Goal: Task Accomplishment & Management: Use online tool/utility

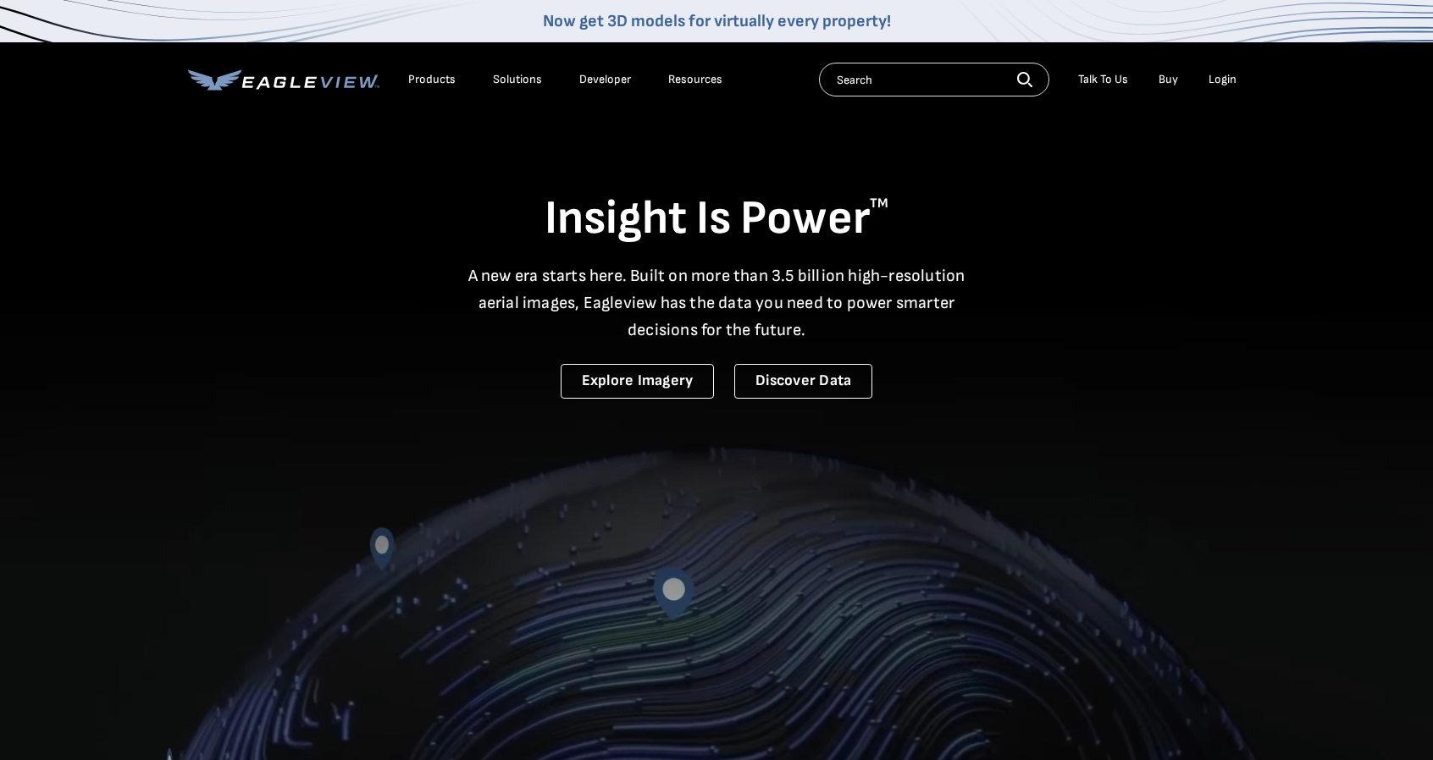
drag, startPoint x: 1236, startPoint y: 61, endPoint x: 1228, endPoint y: 71, distance: 13.2
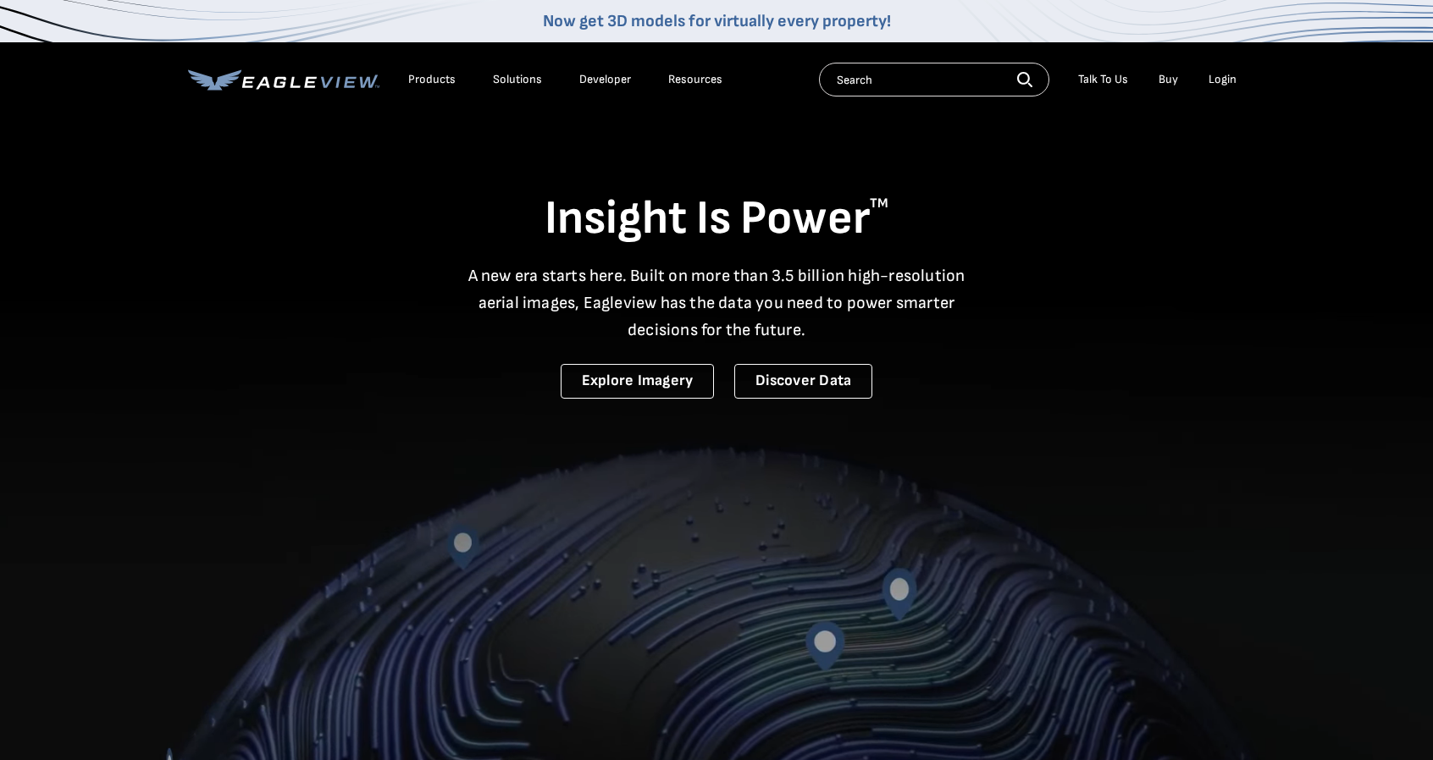
click at [1230, 69] on div "Products Solutions Developer Resources Search Talk To Us Buy Login" at bounding box center [716, 79] width 1057 height 75
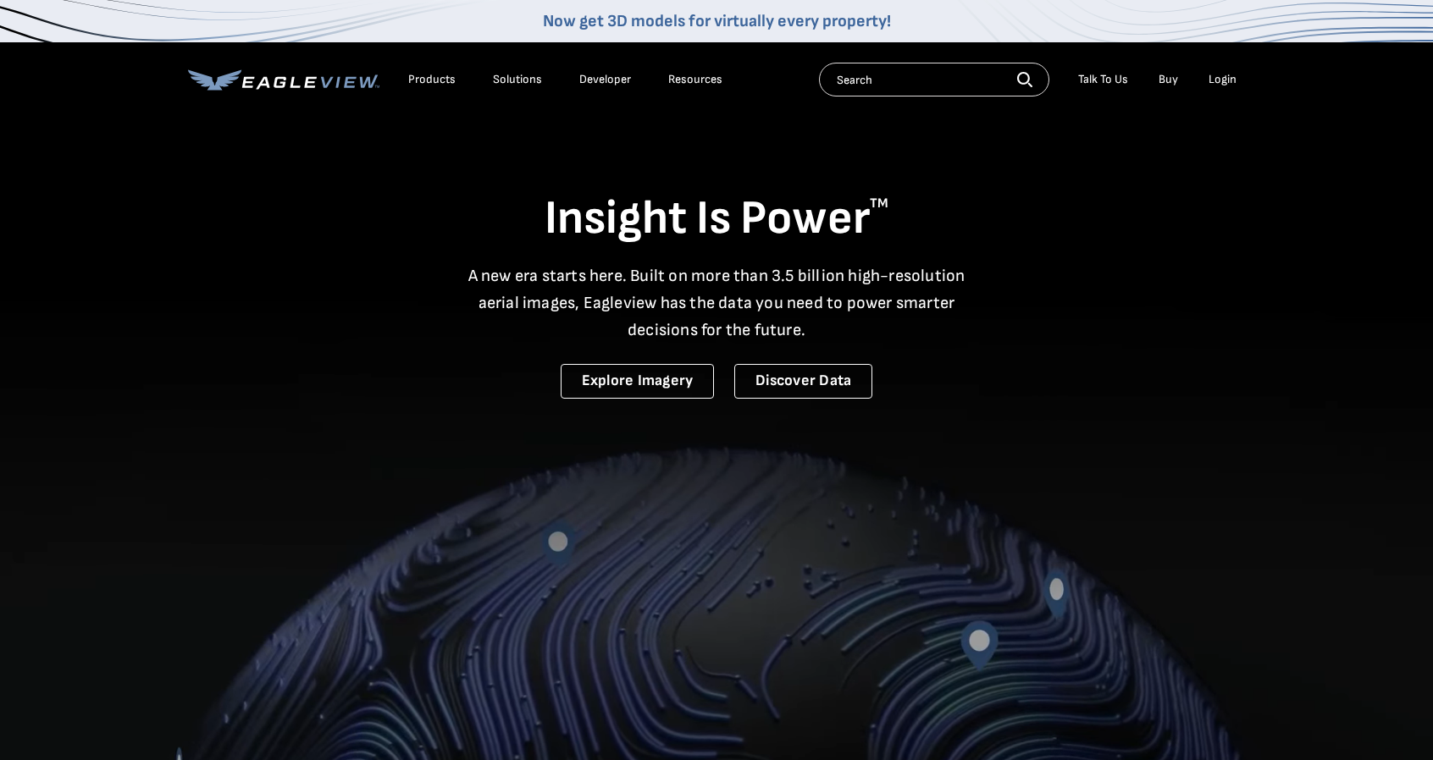
drag, startPoint x: 1228, startPoint y: 71, endPoint x: 1228, endPoint y: 89, distance: 17.8
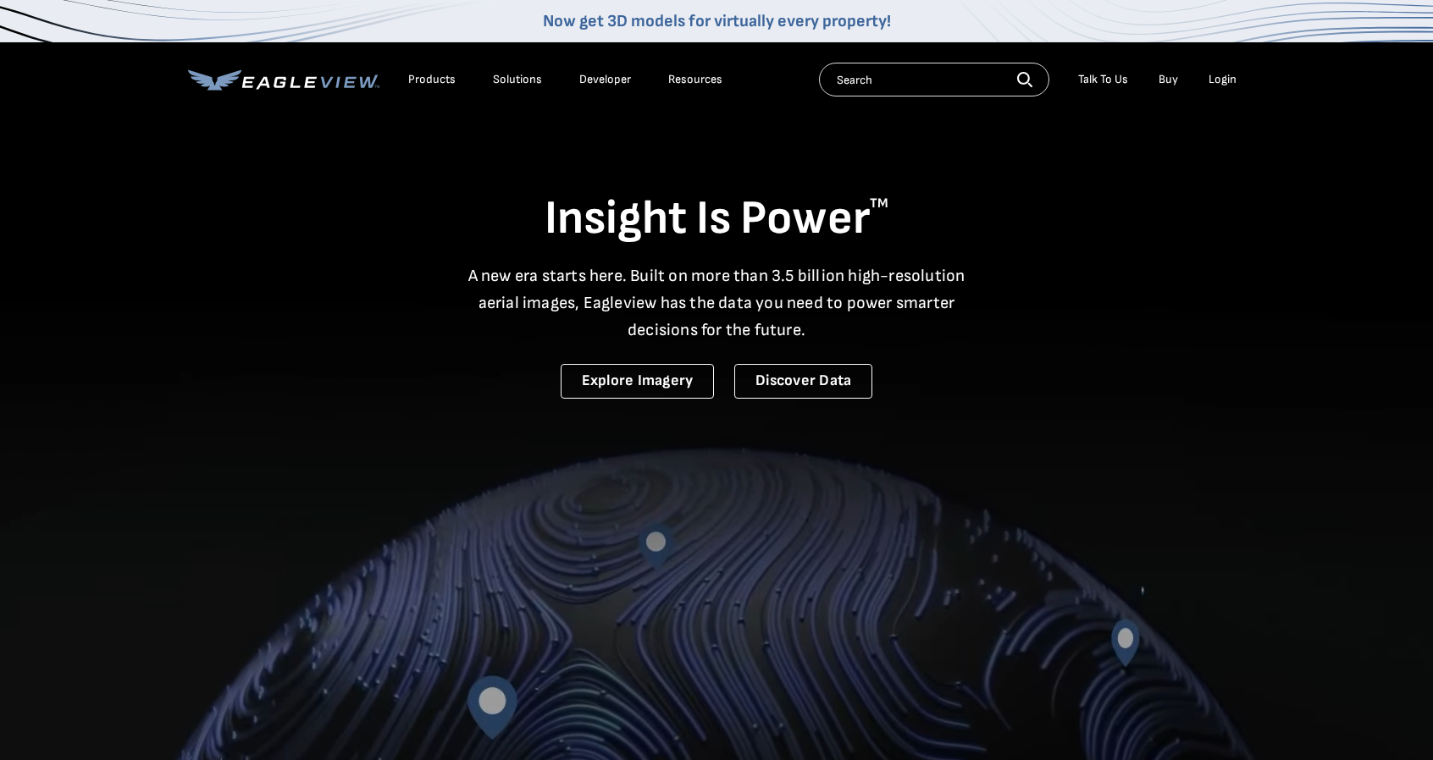
click at [1228, 72] on li "Login" at bounding box center [1222, 79] width 45 height 25
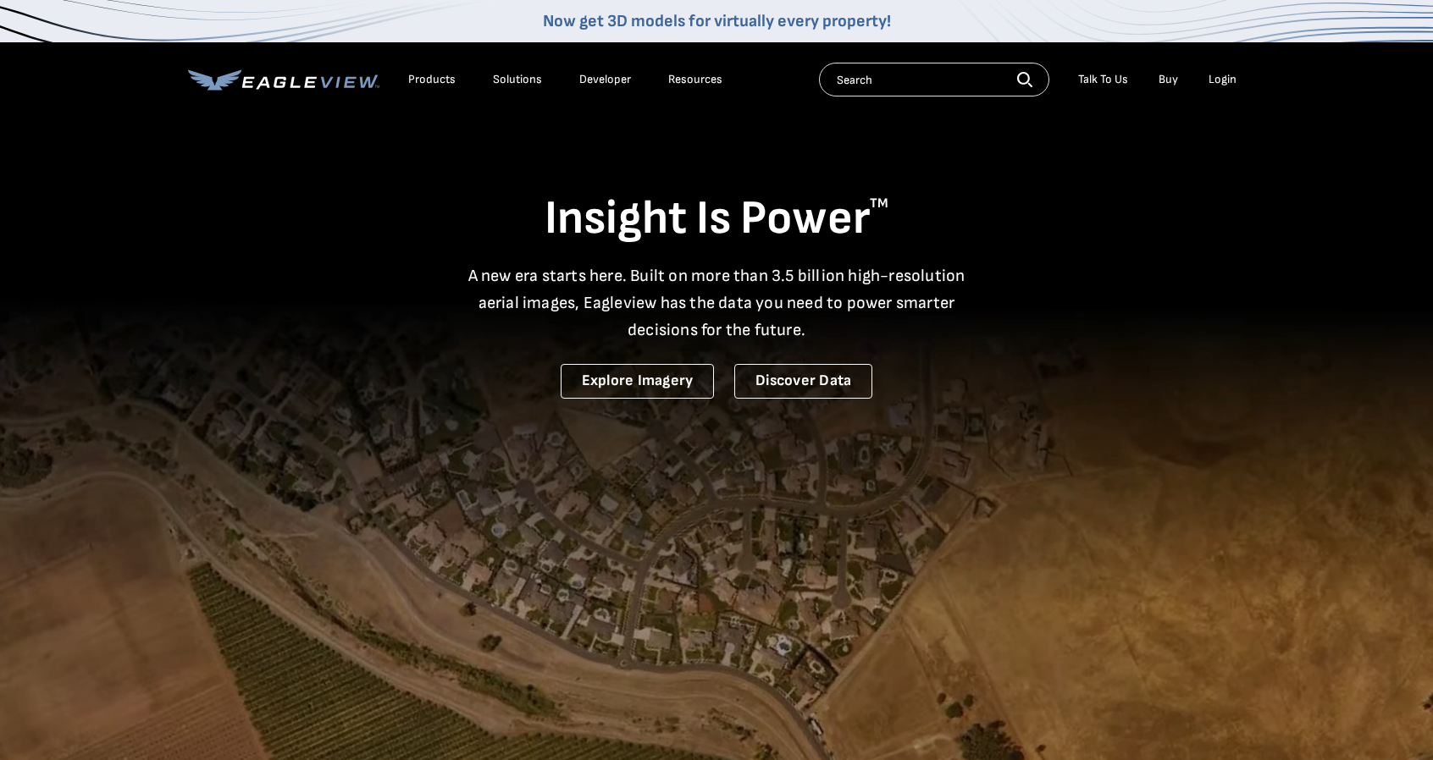
click at [1228, 75] on div "Login" at bounding box center [1222, 79] width 28 height 15
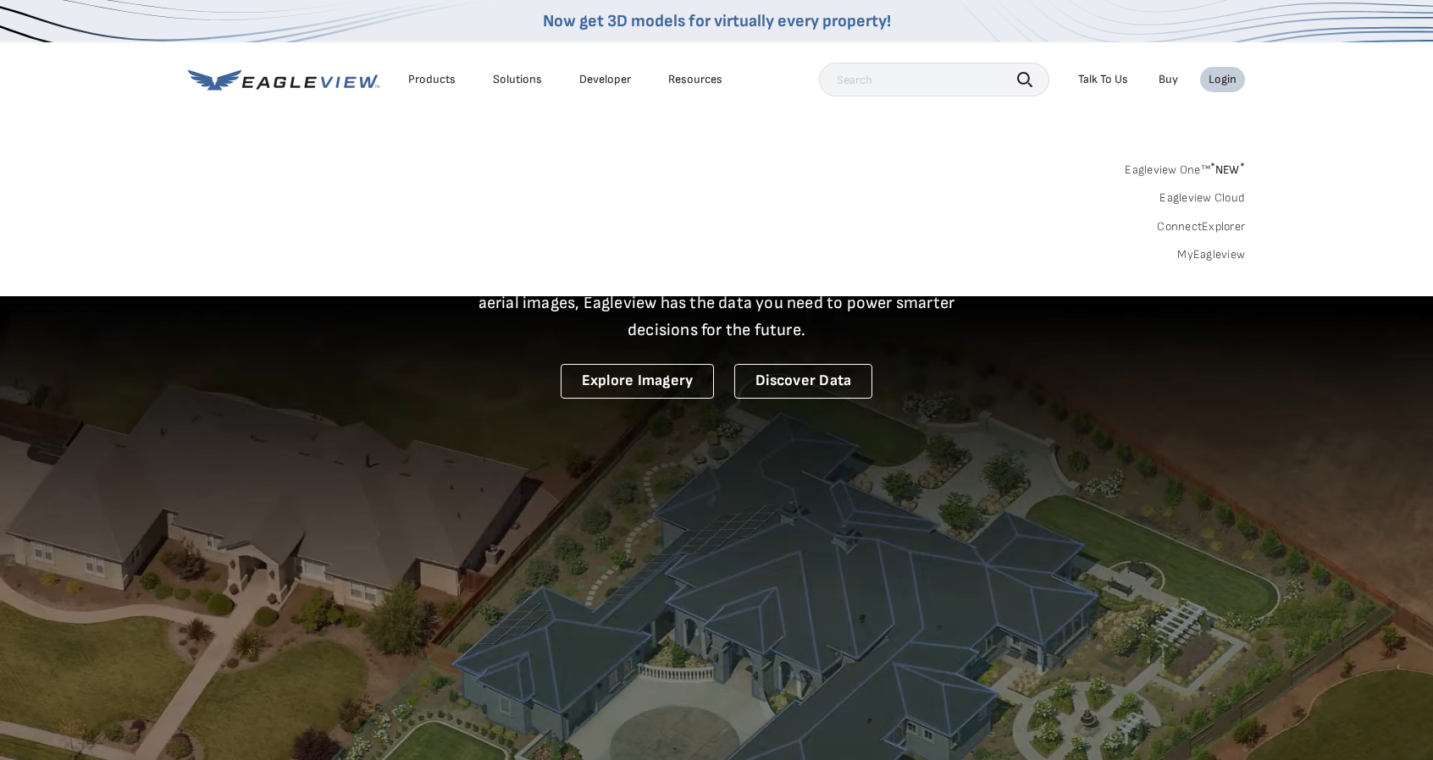
click at [1223, 80] on div "Login" at bounding box center [1222, 79] width 28 height 15
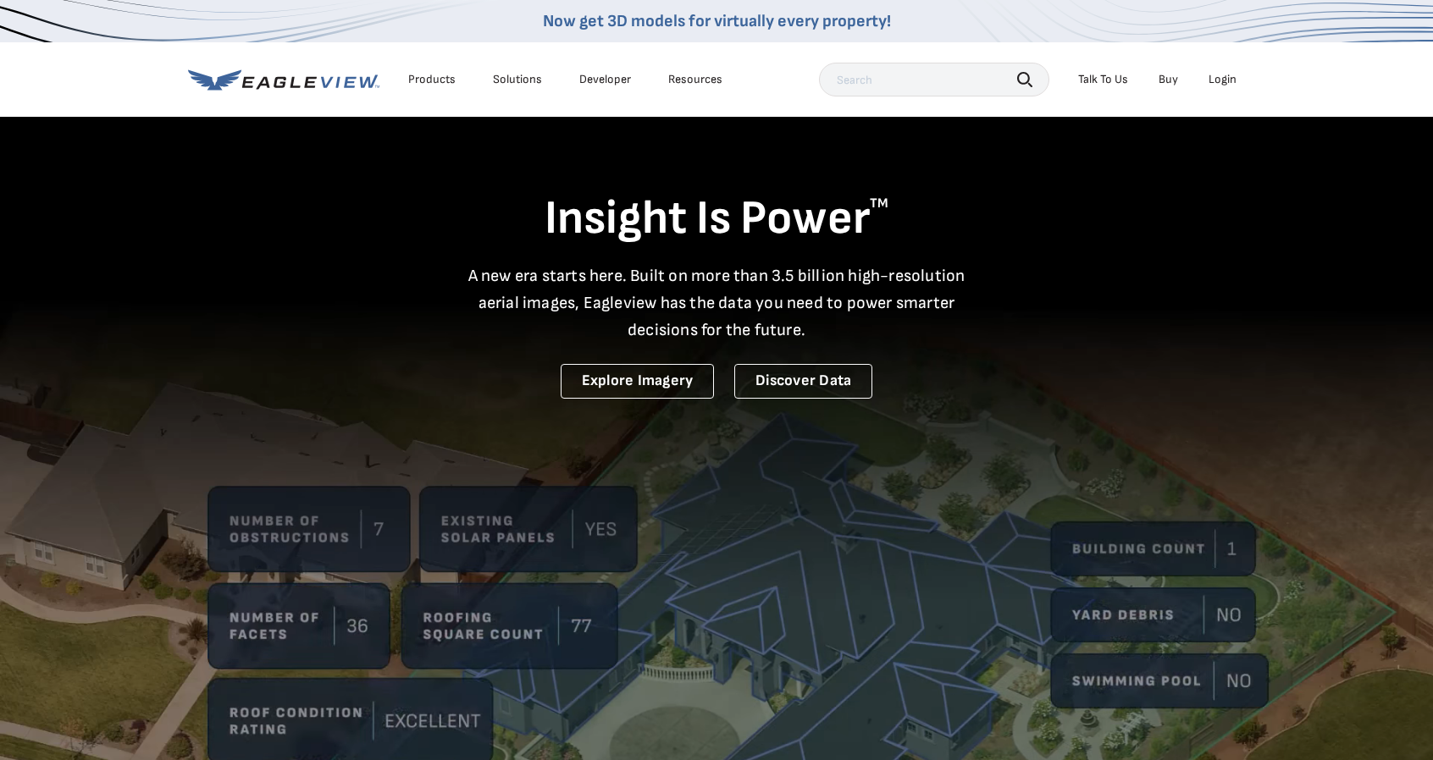
drag, startPoint x: 1216, startPoint y: 79, endPoint x: 1313, endPoint y: 96, distance: 98.0
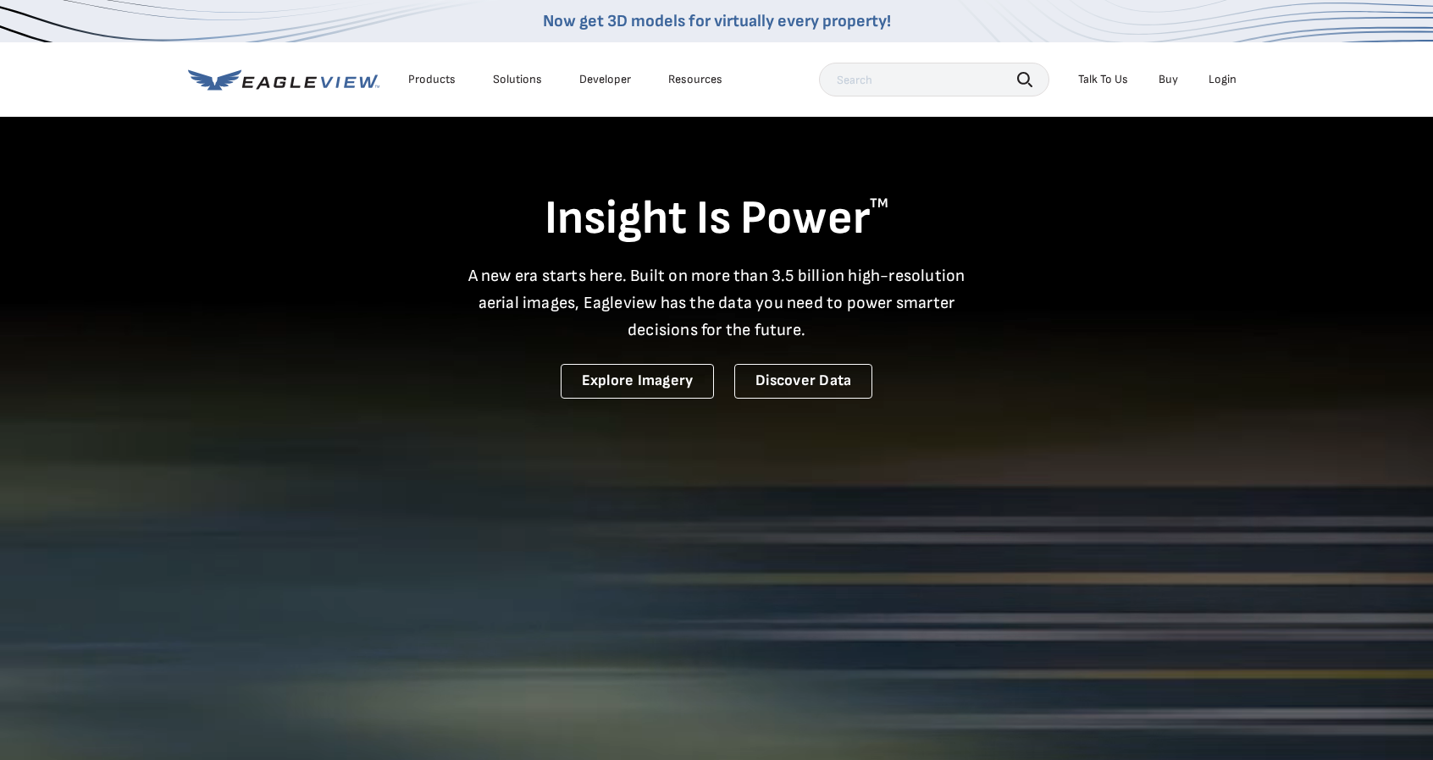
click at [1216, 79] on div "Login" at bounding box center [1222, 79] width 28 height 15
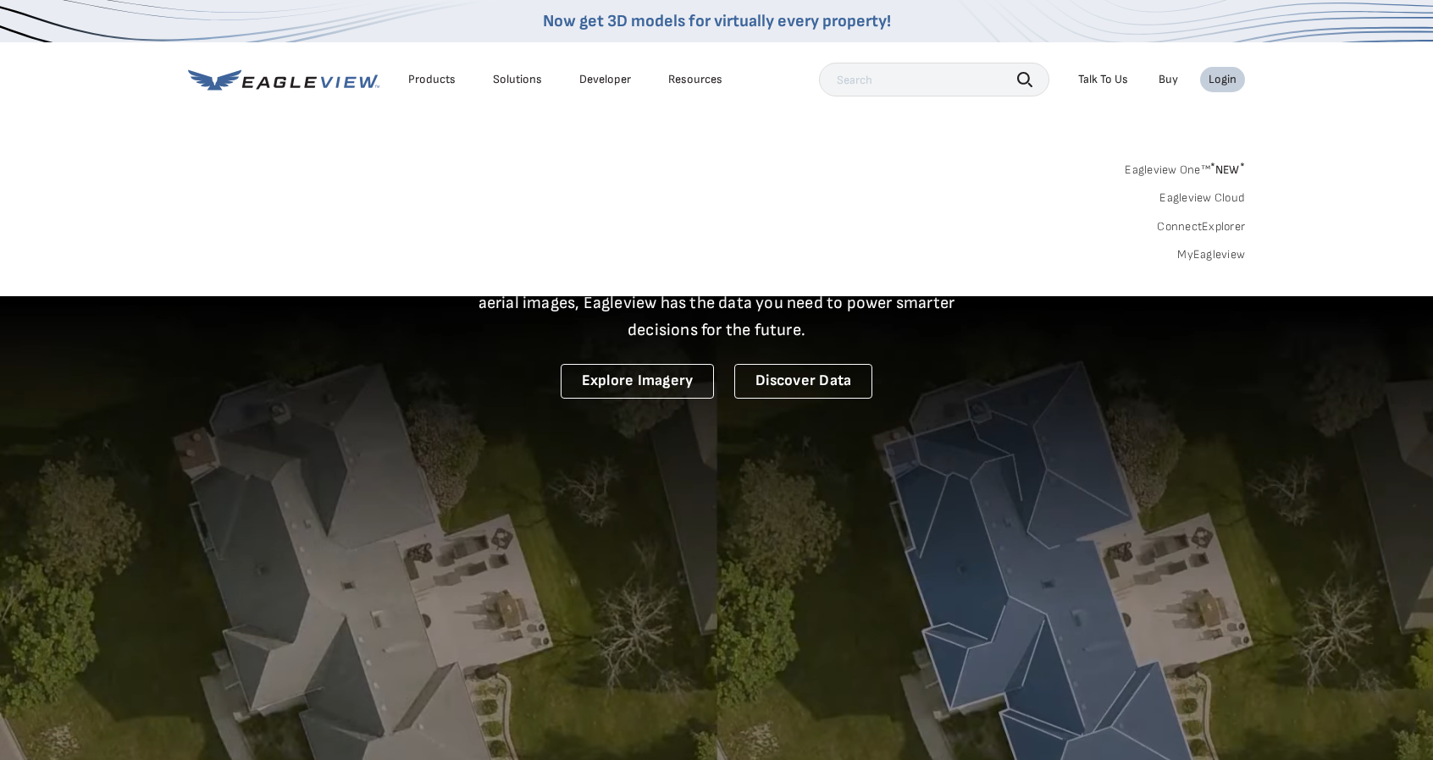
click at [1211, 252] on link "MyEagleview" at bounding box center [1211, 254] width 68 height 15
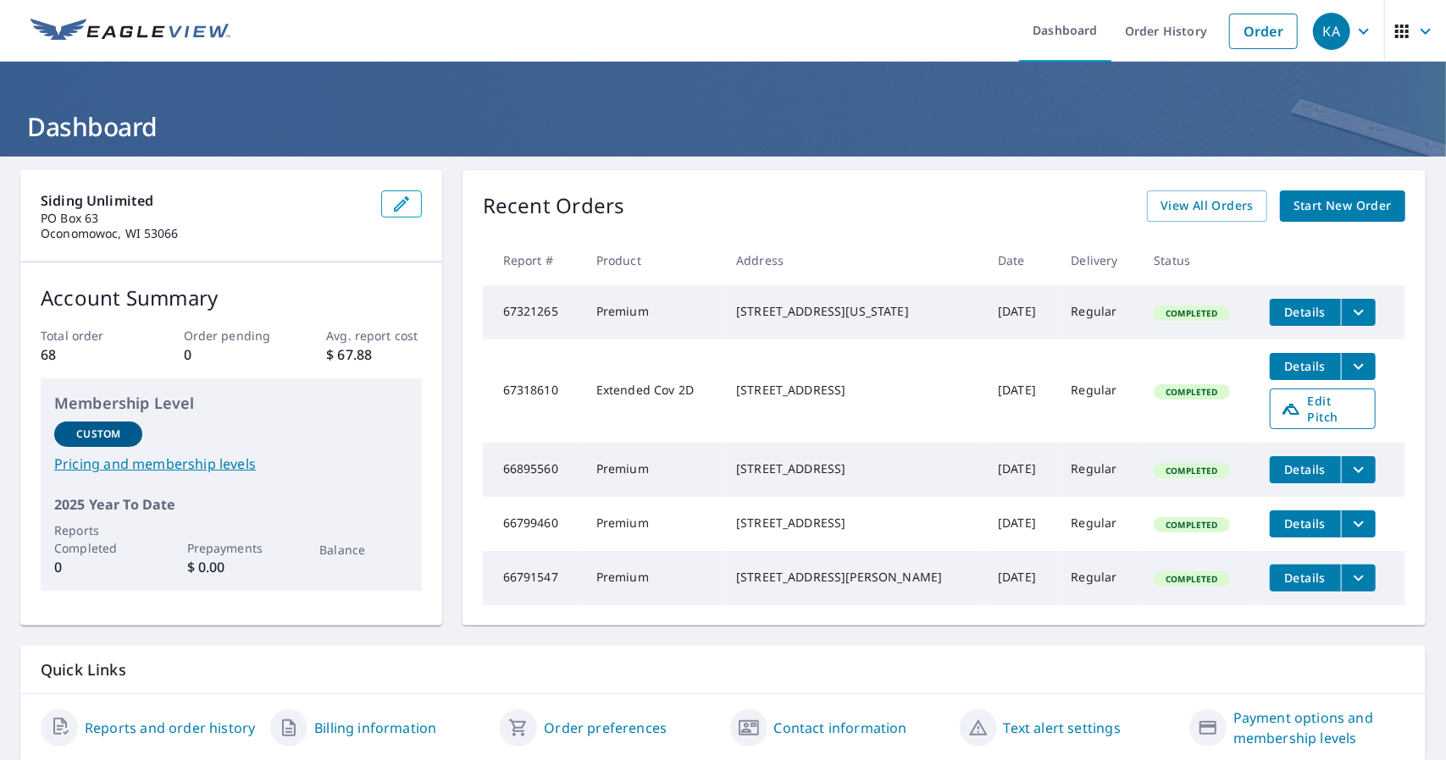
click at [1305, 410] on span "Edit Pitch" at bounding box center [1322, 409] width 84 height 32
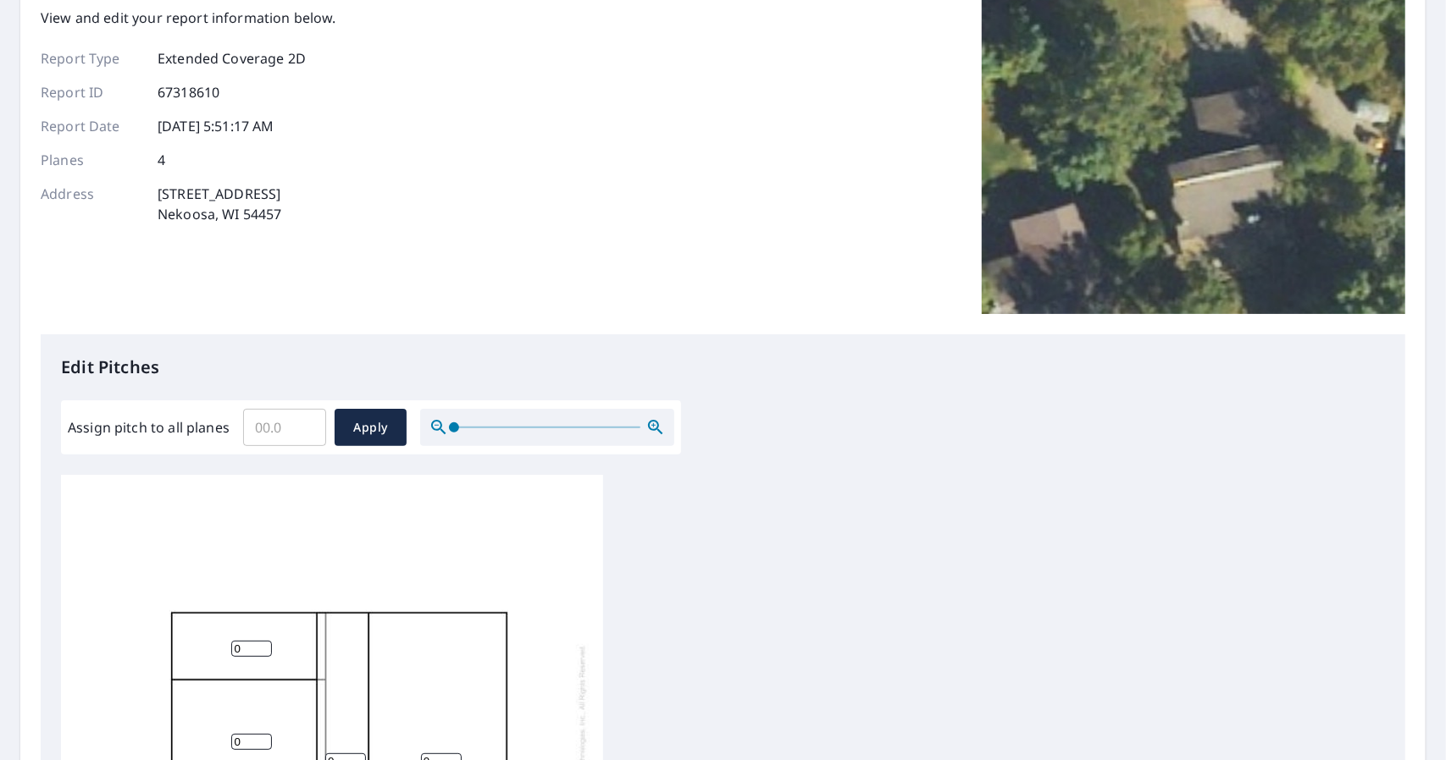
scroll to position [169, 0]
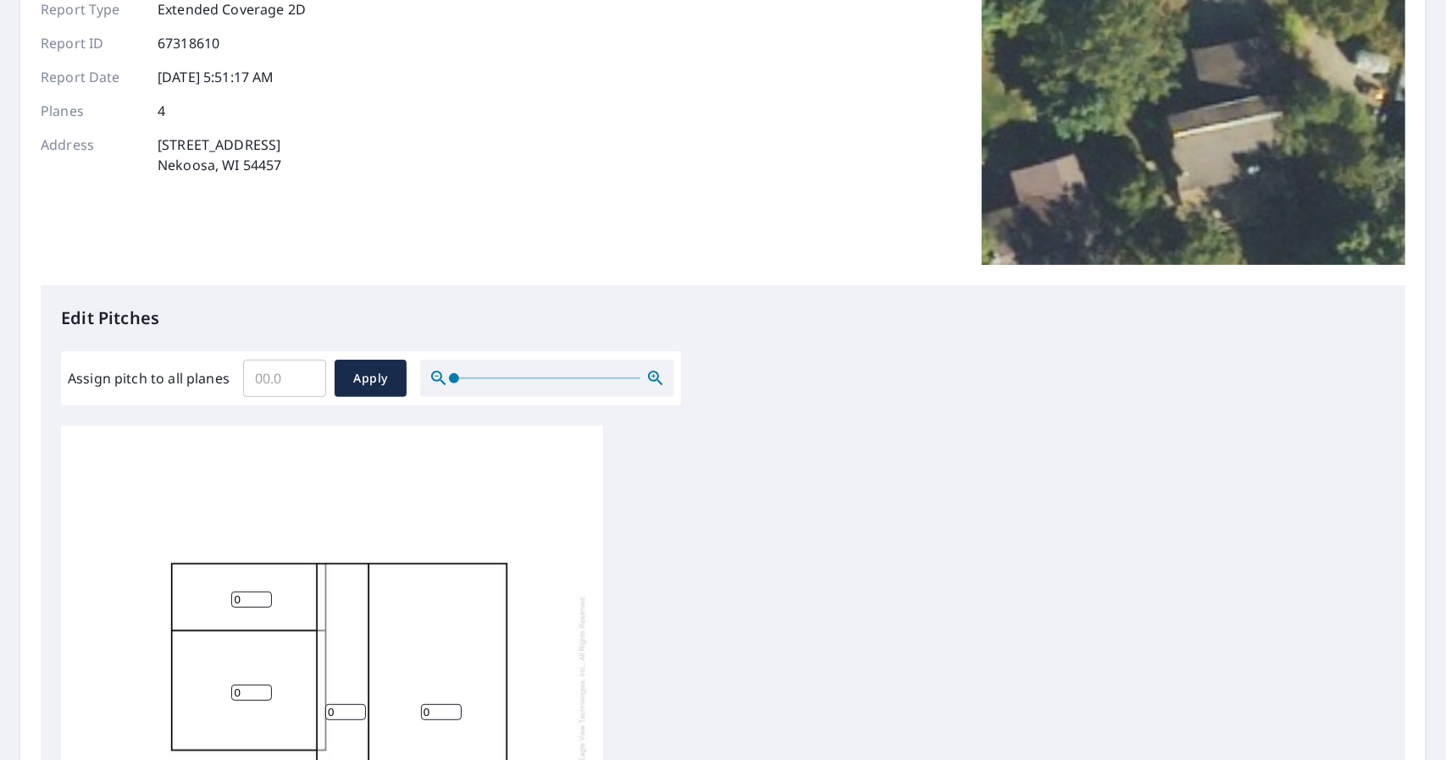
click at [290, 375] on input "Assign pitch to all planes" at bounding box center [284, 378] width 83 height 47
type input "10"
click at [345, 377] on button "Apply" at bounding box center [370, 378] width 72 height 37
type input "10"
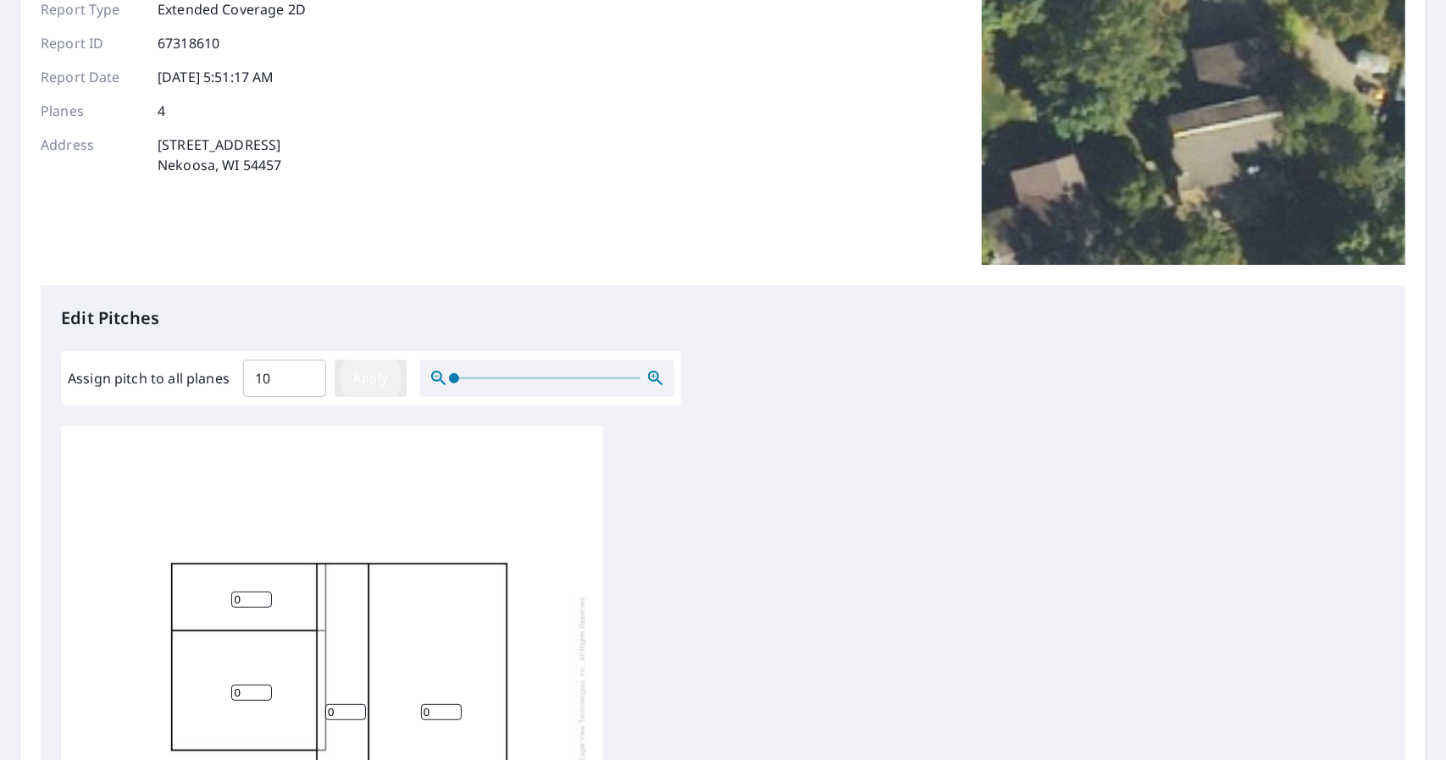
type input "10"
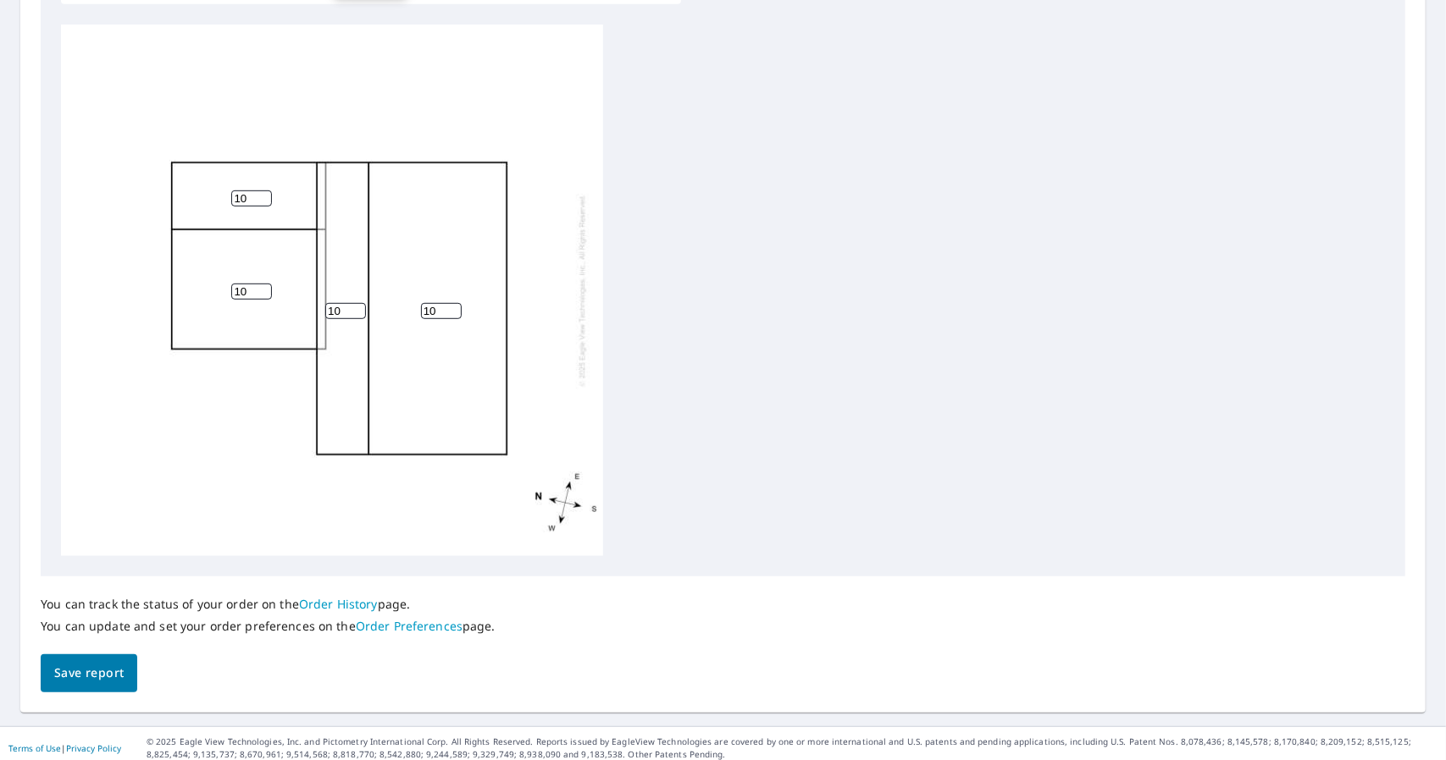
scroll to position [579, 0]
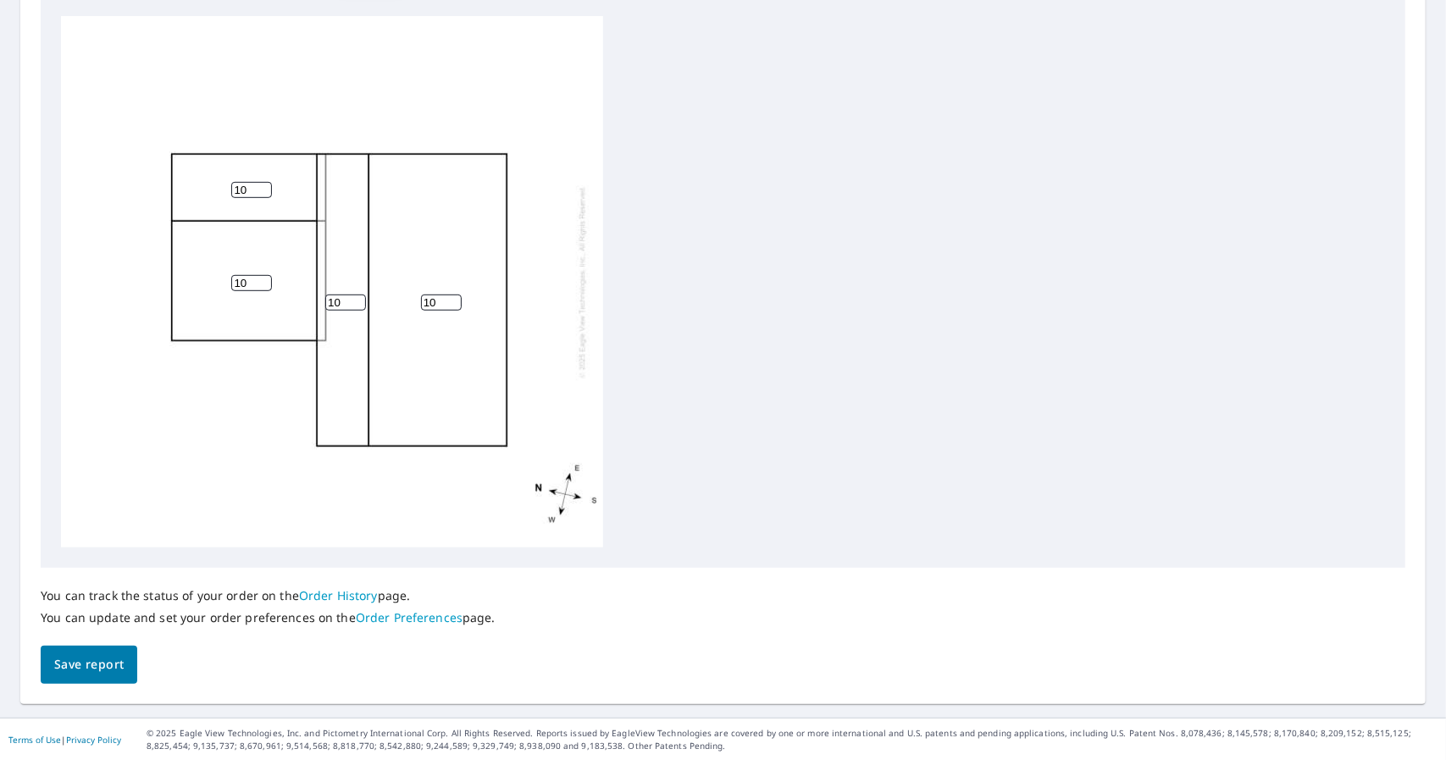
click at [109, 658] on span "Save report" at bounding box center [88, 665] width 69 height 21
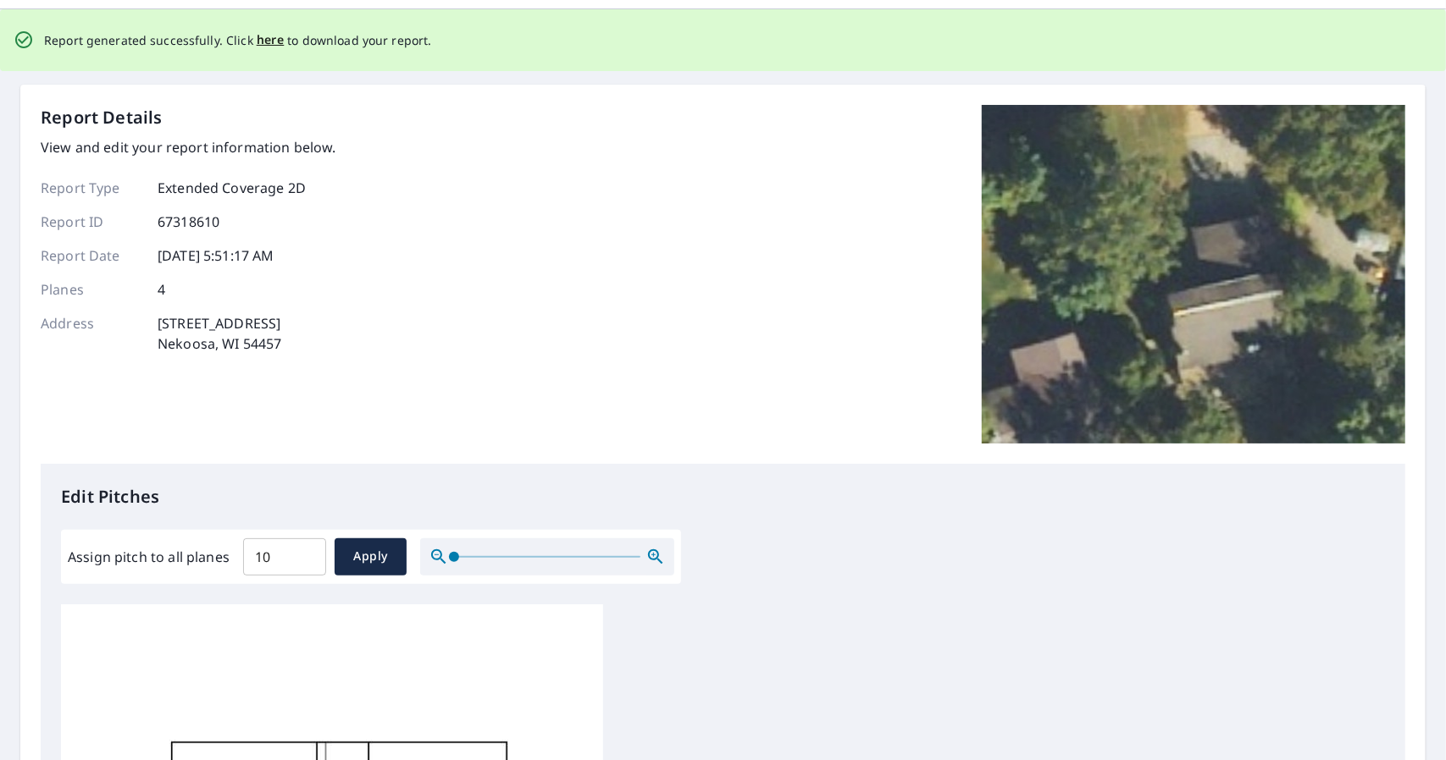
scroll to position [0, 0]
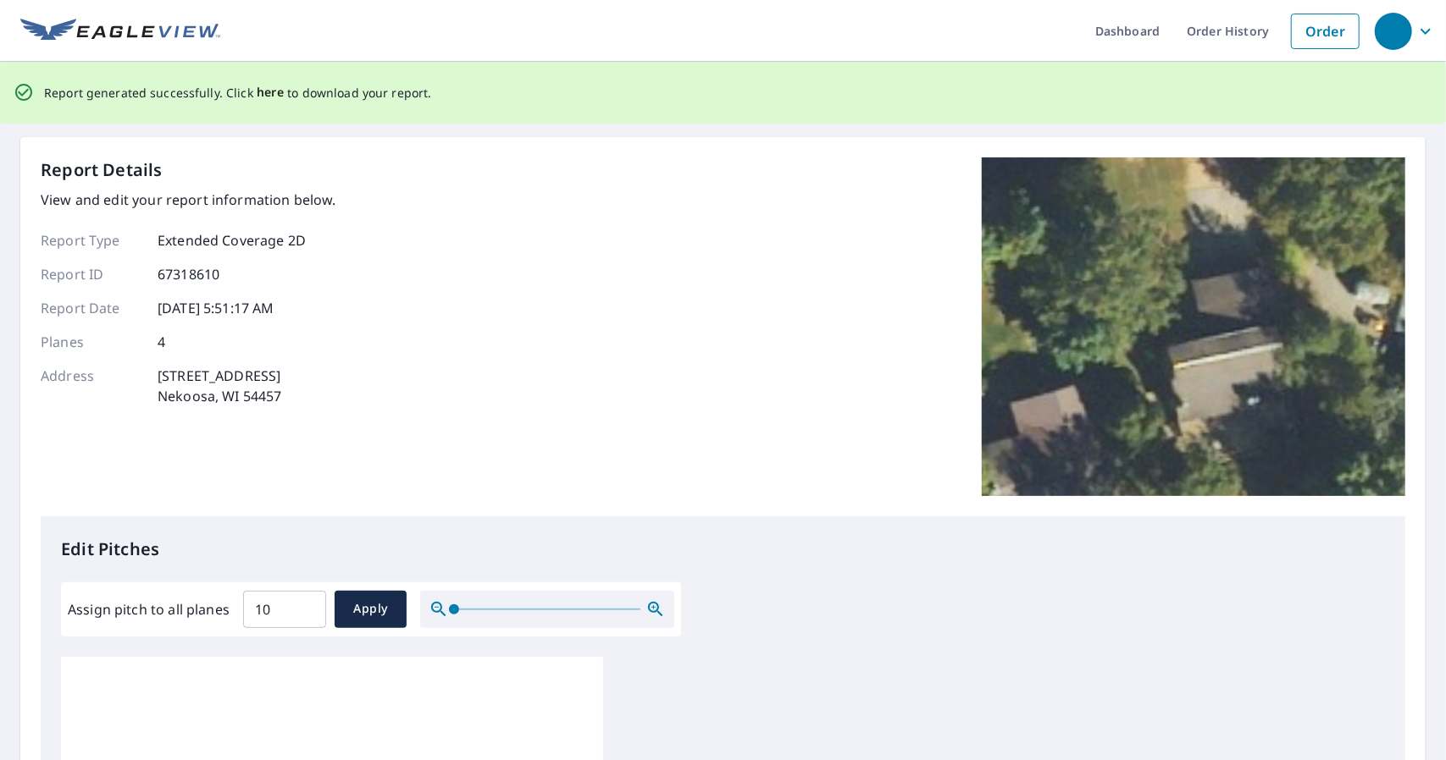
drag, startPoint x: 243, startPoint y: 70, endPoint x: 250, endPoint y: 84, distance: 15.1
click at [246, 74] on div "Report generated successfully. Click here to download your report." at bounding box center [723, 93] width 1446 height 62
click at [257, 93] on span "here" at bounding box center [271, 92] width 28 height 21
drag, startPoint x: 398, startPoint y: 108, endPoint x: 292, endPoint y: 86, distance: 107.9
click at [386, 106] on div "Report generated successfully. Click here to download your report." at bounding box center [238, 92] width 388 height 35
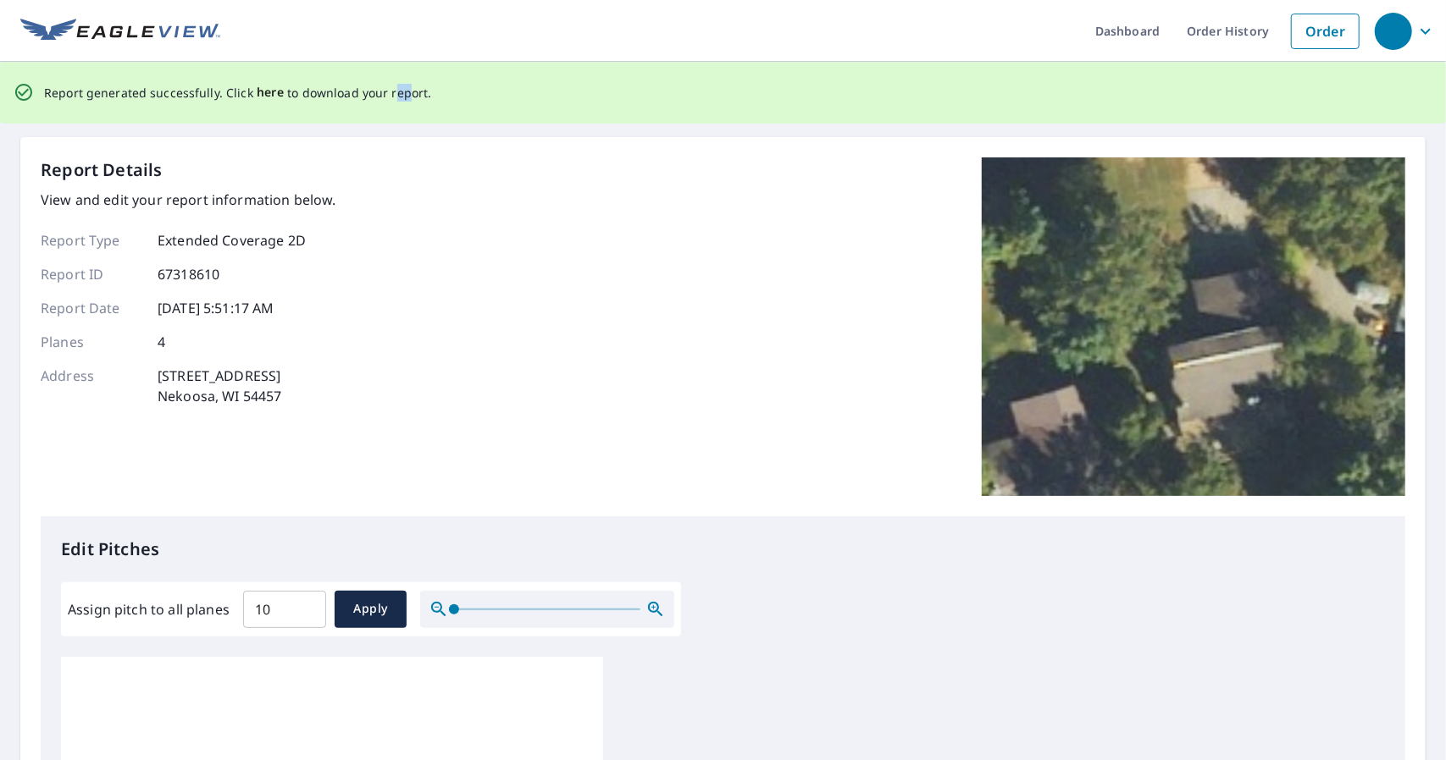
click at [268, 92] on span "here" at bounding box center [271, 92] width 28 height 21
